Goal: Contribute content: Add original content to the website for others to see

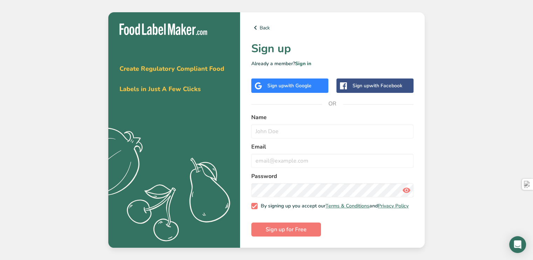
click at [297, 84] on span "with Google" at bounding box center [297, 85] width 27 height 7
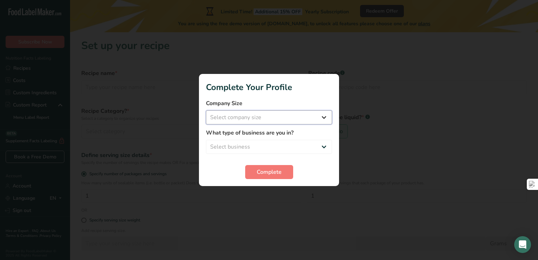
click at [304, 123] on select "Select company size Fewer than 10 Employees 10 to 50 Employees 51 to 500 Employ…" at bounding box center [269, 117] width 126 height 14
select select "1"
click at [206, 110] on select "Select company size Fewer than 10 Employees 10 to 50 Employees 51 to 500 Employ…" at bounding box center [269, 117] width 126 height 14
click at [303, 145] on select "Select business Packaged Food Manufacturer Restaurant & Cafe Bakery Meal Plans …" at bounding box center [269, 147] width 126 height 14
select select "1"
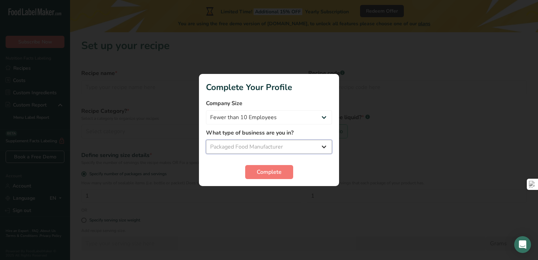
click at [206, 140] on select "Select business Packaged Food Manufacturer Restaurant & Cafe Bakery Meal Plans …" at bounding box center [269, 147] width 126 height 14
click at [312, 148] on select "Packaged Food Manufacturer Restaurant & Cafe Bakery Meal Plans & Catering Compa…" at bounding box center [269, 147] width 126 height 14
click at [206, 140] on select "Packaged Food Manufacturer Restaurant & Cafe Bakery Meal Plans & Catering Compa…" at bounding box center [269, 147] width 126 height 14
click at [281, 176] on button "Complete" at bounding box center [269, 172] width 48 height 14
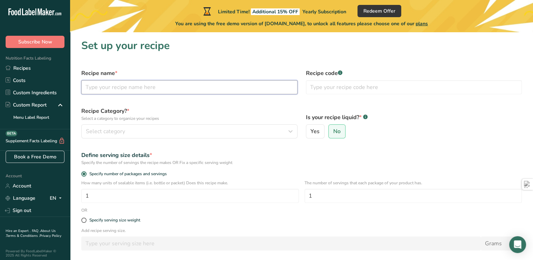
click at [168, 90] on input "text" at bounding box center [189, 87] width 216 height 14
type input "yogurt"
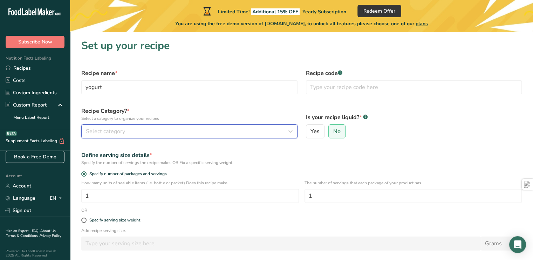
click at [161, 127] on div "Select category" at bounding box center [187, 131] width 203 height 8
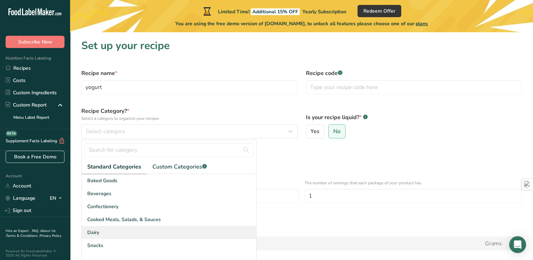
click at [99, 228] on div "Dairy" at bounding box center [169, 232] width 174 height 13
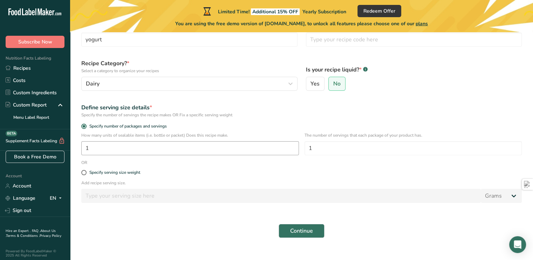
scroll to position [48, 0]
click at [83, 172] on span at bounding box center [83, 171] width 5 height 5
click at [83, 172] on input "Specify serving size weight" at bounding box center [83, 172] width 5 height 5
radio input "true"
radio input "false"
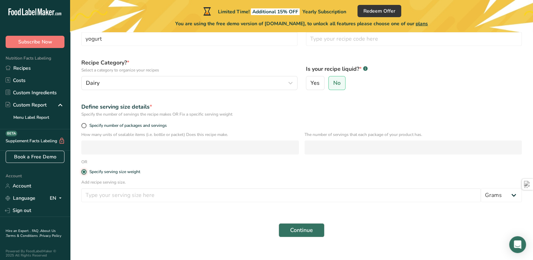
scroll to position [0, 0]
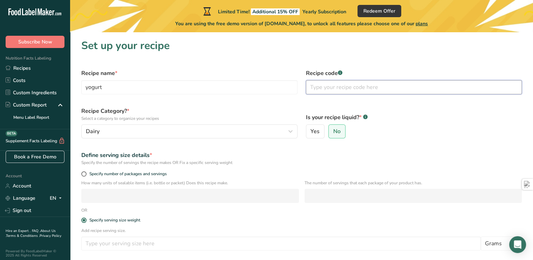
click at [326, 90] on input "text" at bounding box center [414, 87] width 216 height 14
click at [310, 127] on label "Yes" at bounding box center [315, 131] width 19 height 14
click at [310, 129] on input "Yes" at bounding box center [308, 131] width 5 height 5
radio input "true"
radio input "false"
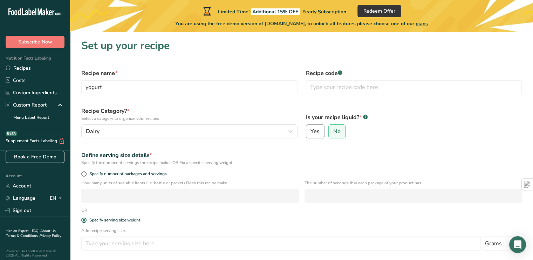
select select "22"
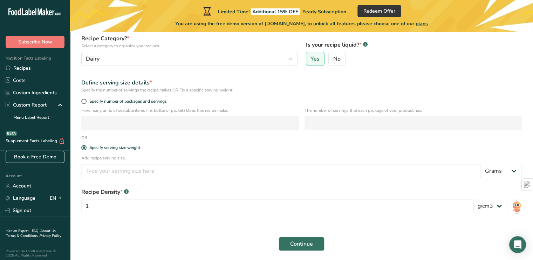
scroll to position [73, 0]
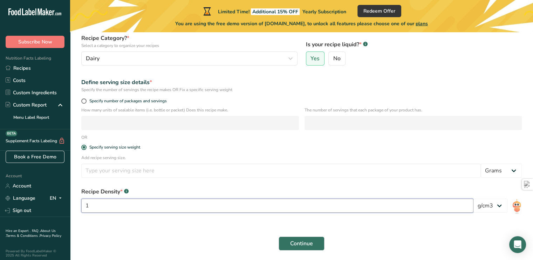
click at [120, 205] on input "1" at bounding box center [277, 206] width 392 height 14
type input "5"
type input "100"
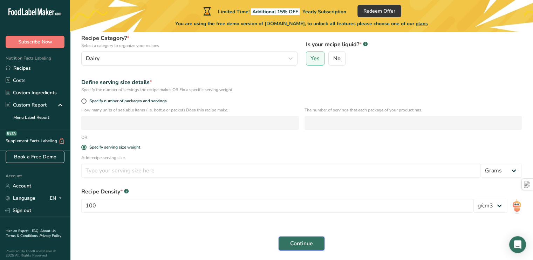
click at [295, 243] on span "Continue" at bounding box center [301, 243] width 23 height 8
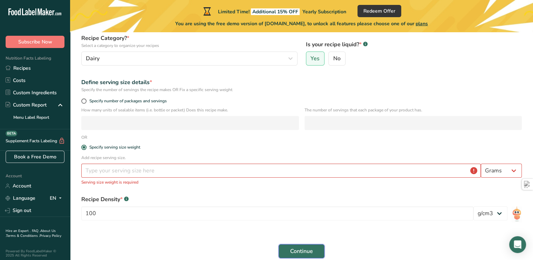
click at [295, 248] on span "Continue" at bounding box center [301, 251] width 23 height 8
click at [526, 169] on section "Set up your recipe Recipe name * yogurt Recipe code .a-a{fill:#347362;}.b-a{fil…" at bounding box center [301, 118] width 463 height 319
click at [513, 172] on select "Grams kg mg mcg lb oz l mL fl oz tbsp tsp cup qt gallon" at bounding box center [500, 171] width 41 height 14
click at [421, 187] on div "Add recipe serving size. Grams kg mg mcg lb oz l mL fl oz tbsp tsp cup qt gallo…" at bounding box center [301, 171] width 449 height 35
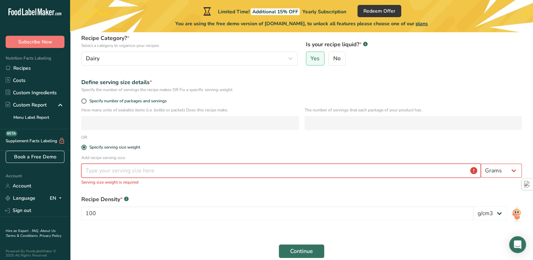
click at [422, 171] on input "number" at bounding box center [280, 171] width 399 height 14
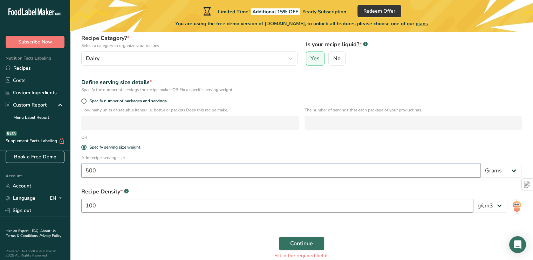
type input "500"
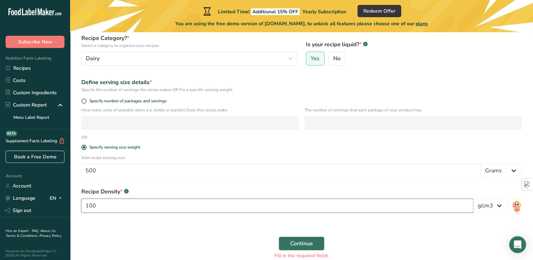
click at [311, 207] on input "100" at bounding box center [277, 206] width 392 height 14
type input "1.03"
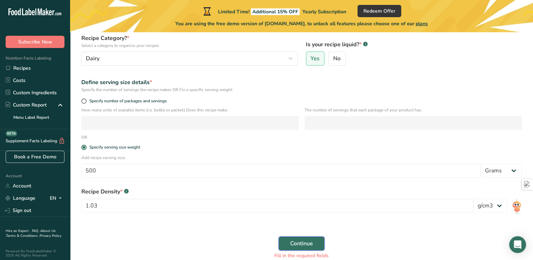
click at [314, 245] on button "Continue" at bounding box center [301, 243] width 46 height 14
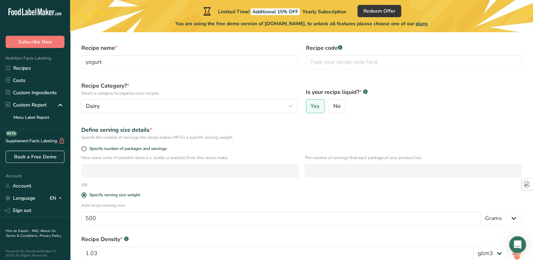
scroll to position [25, 0]
click at [22, 68] on link "Recipes" at bounding box center [35, 68] width 70 height 12
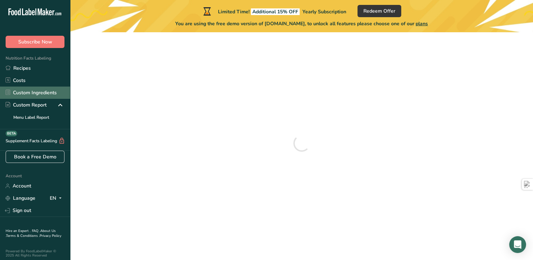
click at [30, 91] on link "Custom Ingredients" at bounding box center [35, 93] width 70 height 12
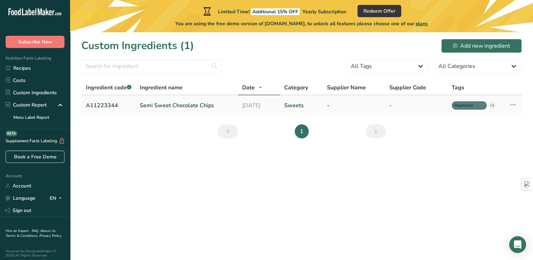
drag, startPoint x: 113, startPoint y: 102, endPoint x: 512, endPoint y: 105, distance: 398.6
click at [512, 105] on icon at bounding box center [513, 104] width 8 height 13
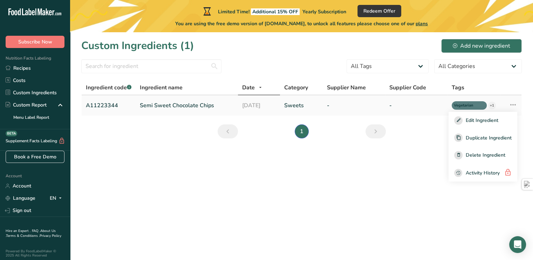
click at [512, 105] on icon at bounding box center [513, 104] width 8 height 13
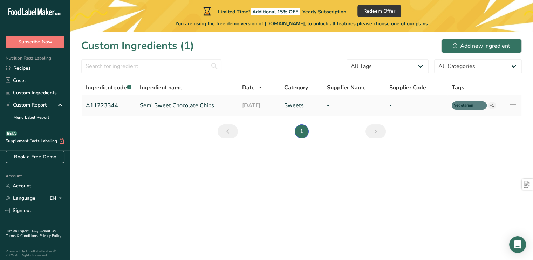
click at [512, 105] on icon at bounding box center [513, 104] width 8 height 13
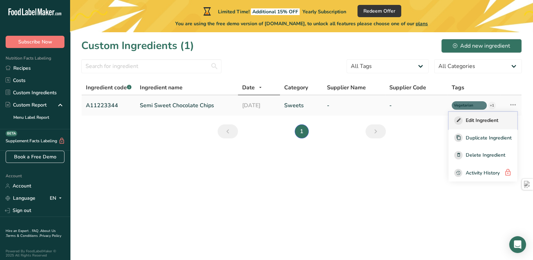
click at [490, 117] on span "Edit Ingredient" at bounding box center [481, 120] width 33 height 7
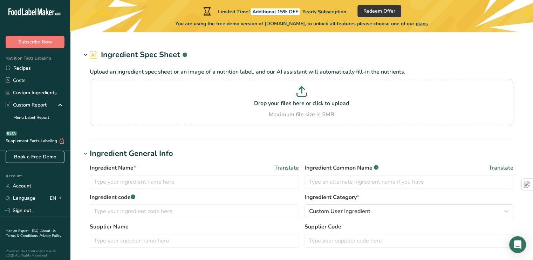
type input "Semi Sweet Chocolate Chips"
type input "Choco Chips"
type input "A11223344"
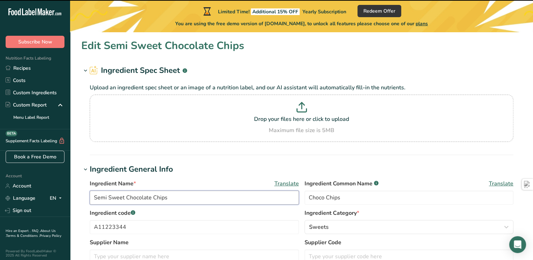
click at [208, 194] on input "Semi Sweet Chocolate Chips" at bounding box center [194, 198] width 209 height 14
